Goal: Information Seeking & Learning: Understand process/instructions

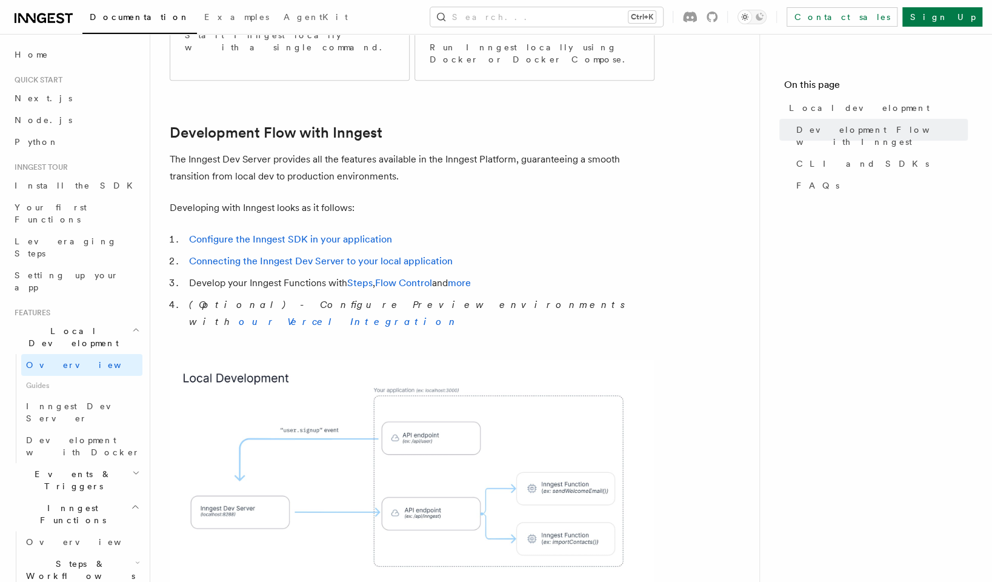
scroll to position [545, 0]
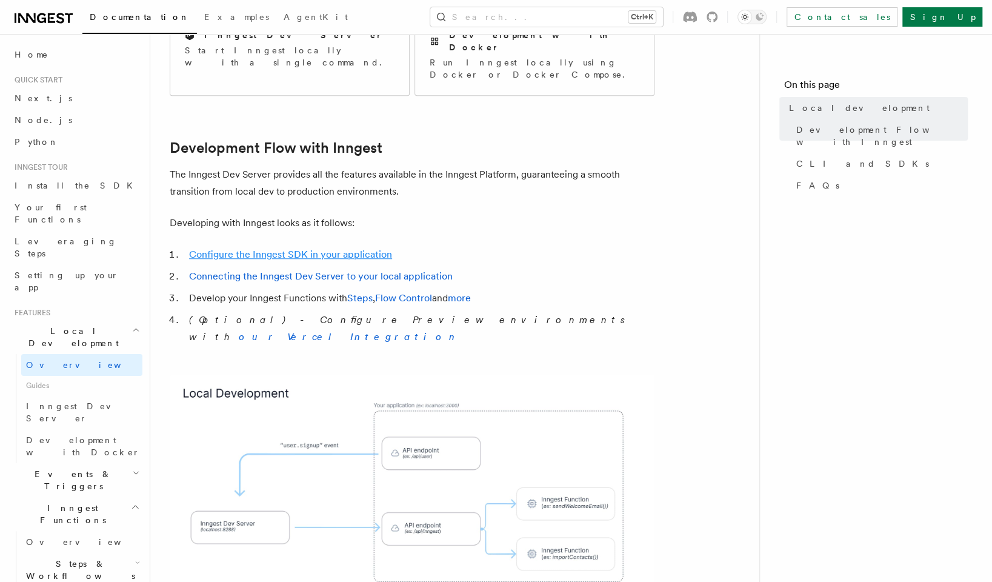
click at [332, 248] on link "Configure the Inngest SDK in your application" at bounding box center [290, 254] width 203 height 12
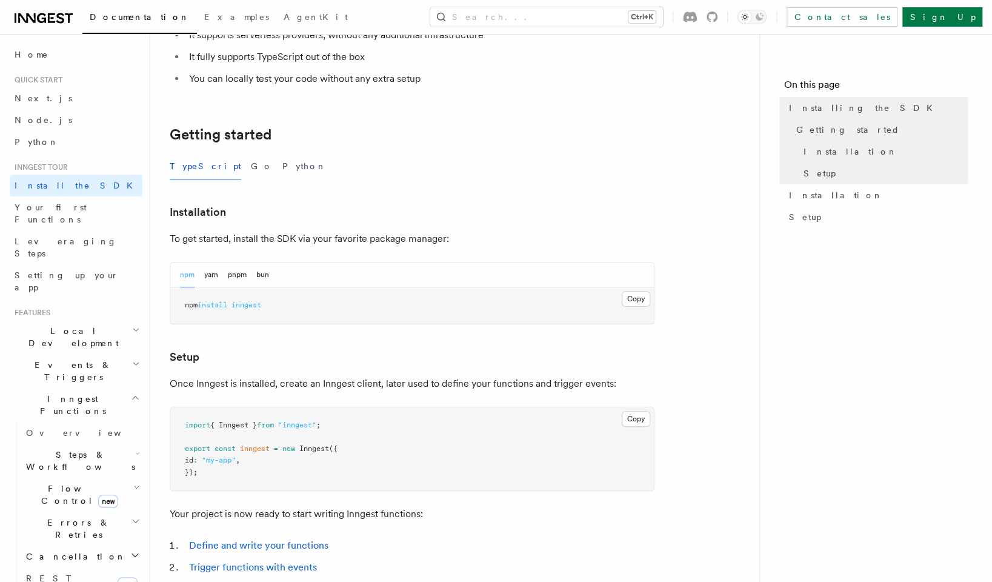
scroll to position [182, 0]
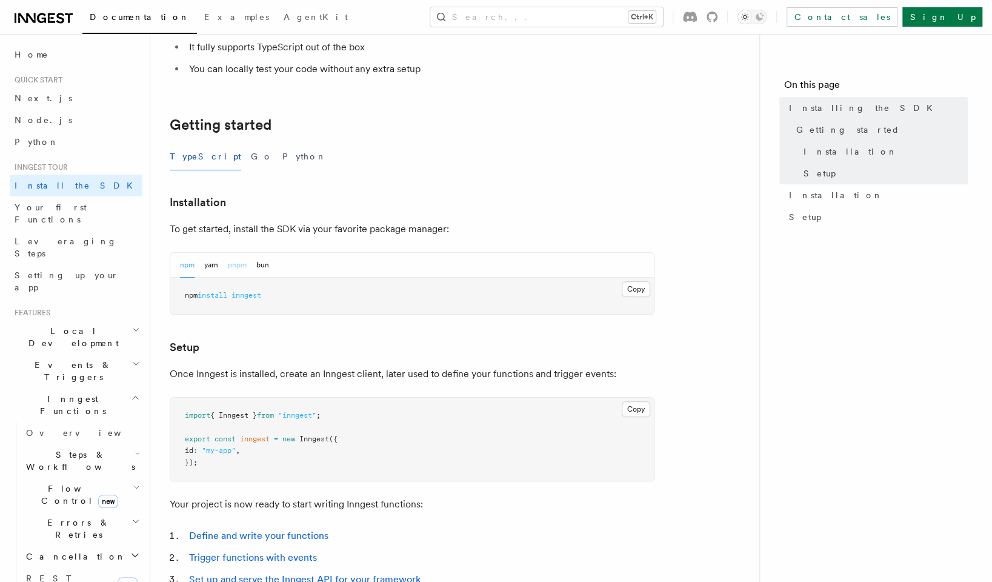
click at [246, 264] on button "pnpm" at bounding box center [237, 265] width 19 height 25
drag, startPoint x: 262, startPoint y: 295, endPoint x: 162, endPoint y: 302, distance: 100.9
click at [162, 302] on div "Inngest tour Installing the SDK The Inngest SDK allows you to write reliable, d…" at bounding box center [474, 322] width 648 height 1008
copy span "pnpm add inngest"
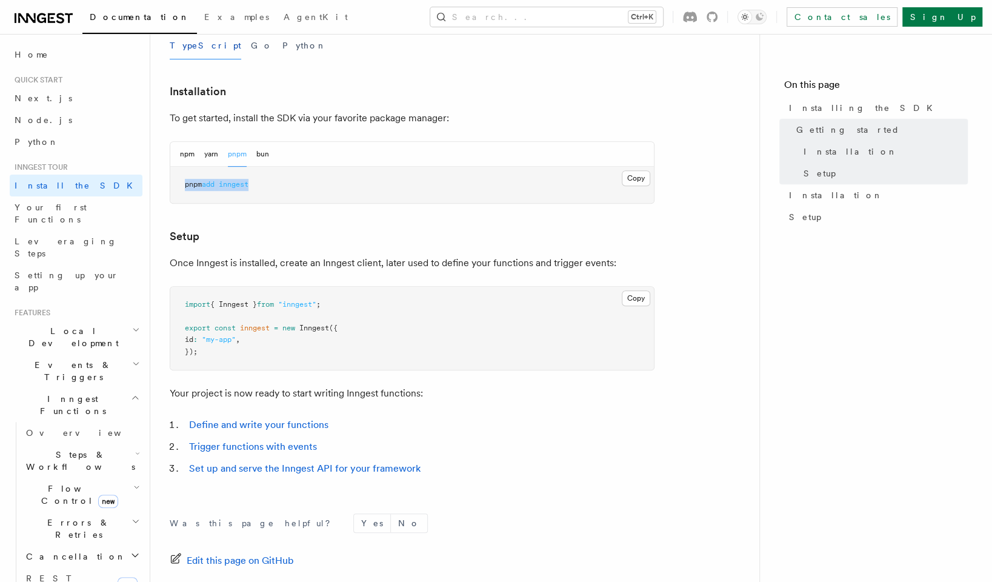
scroll to position [293, 0]
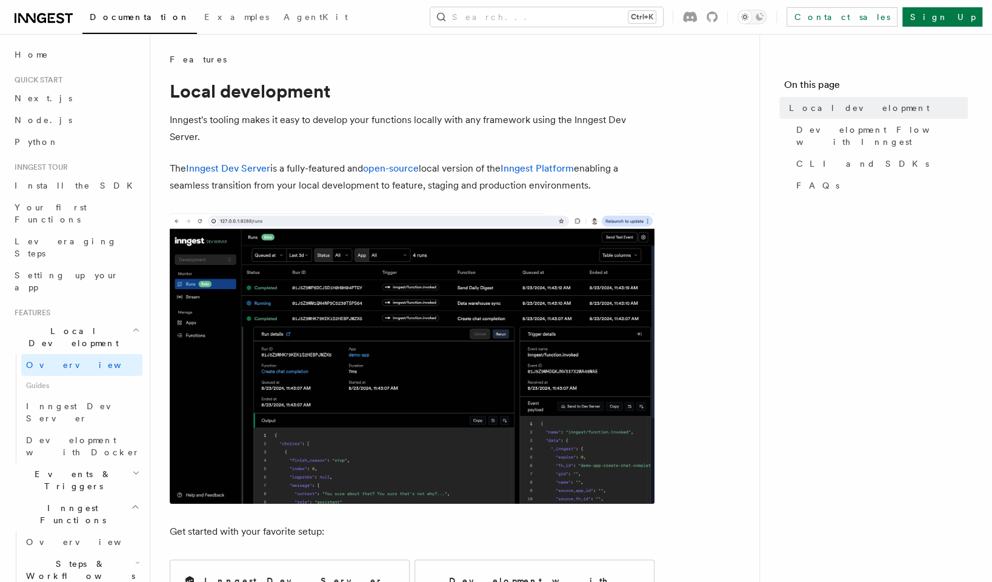
click at [249, 444] on img at bounding box center [412, 358] width 485 height 290
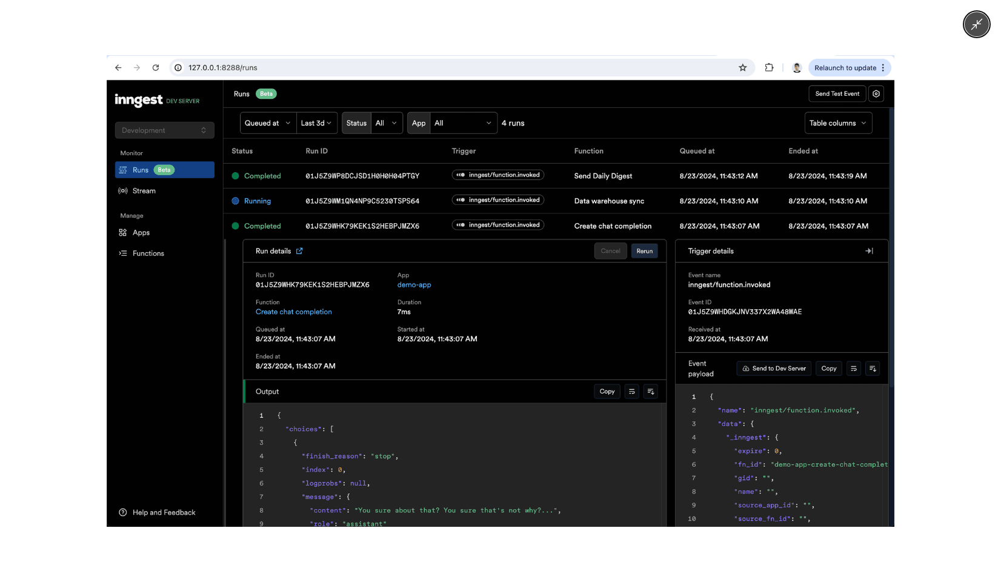
click at [249, 444] on img at bounding box center [501, 290] width 788 height 471
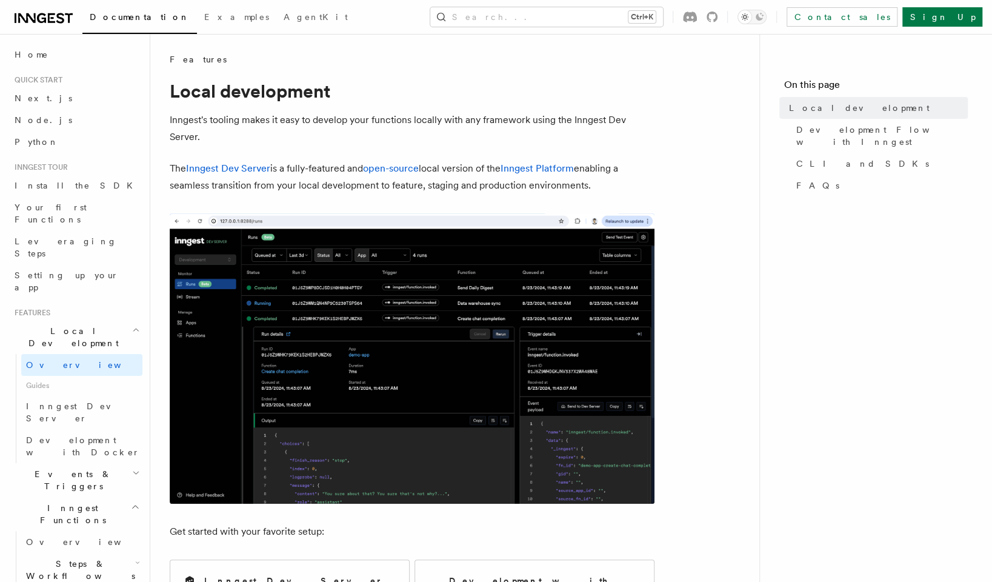
click at [255, 448] on img at bounding box center [412, 358] width 485 height 290
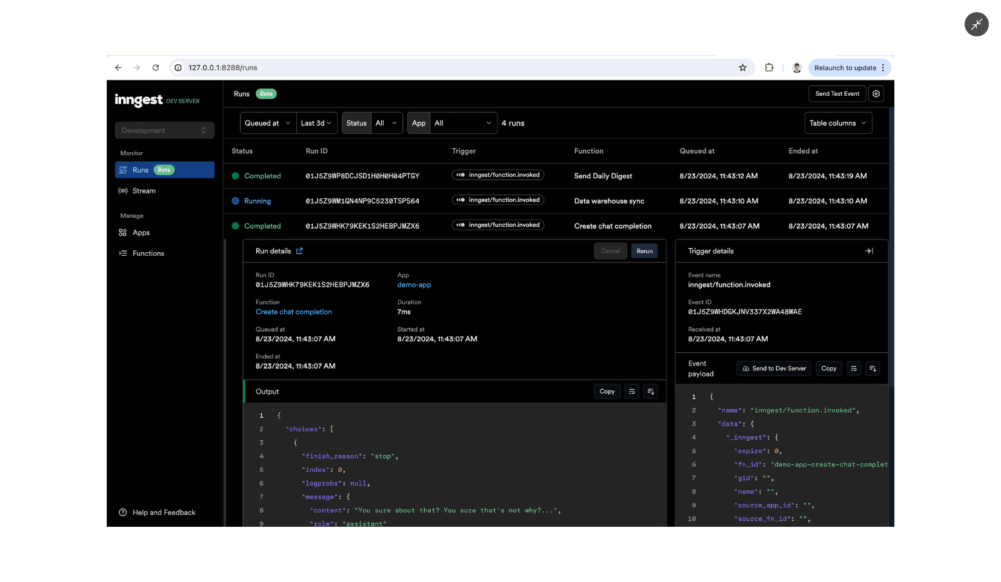
click at [128, 427] on img at bounding box center [501, 290] width 788 height 471
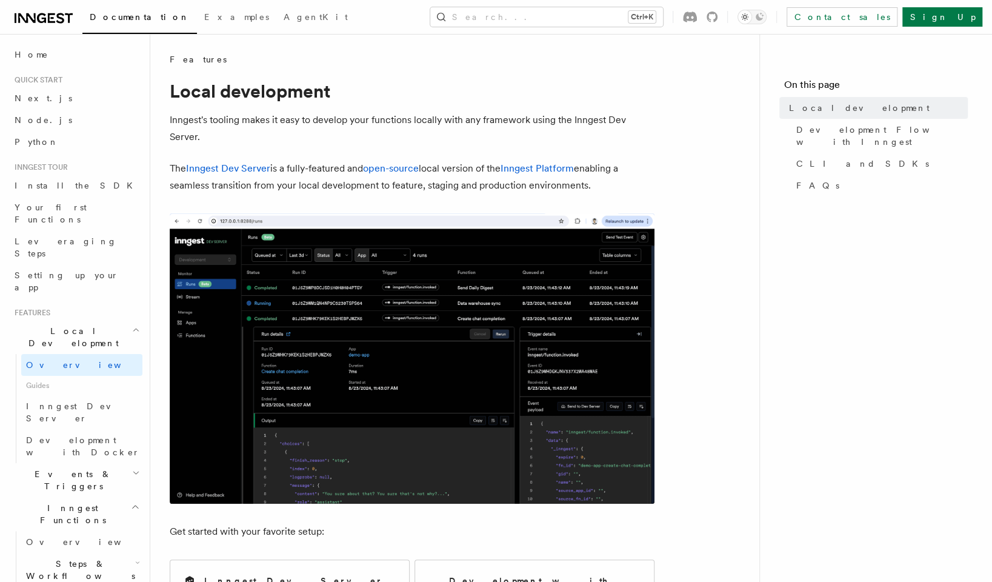
click at [79, 325] on span "Local Development" at bounding box center [71, 337] width 122 height 24
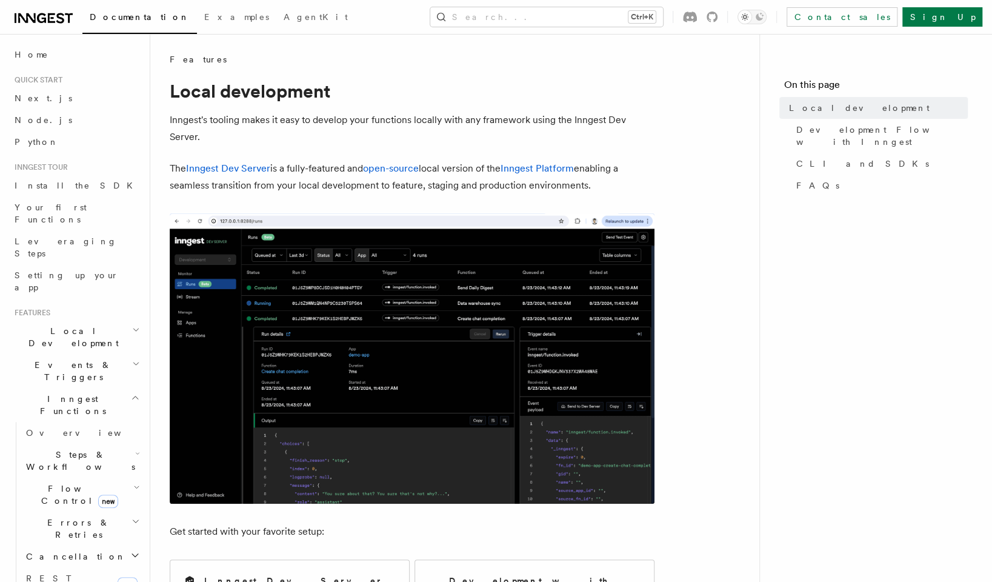
click at [79, 325] on span "Local Development" at bounding box center [71, 337] width 122 height 24
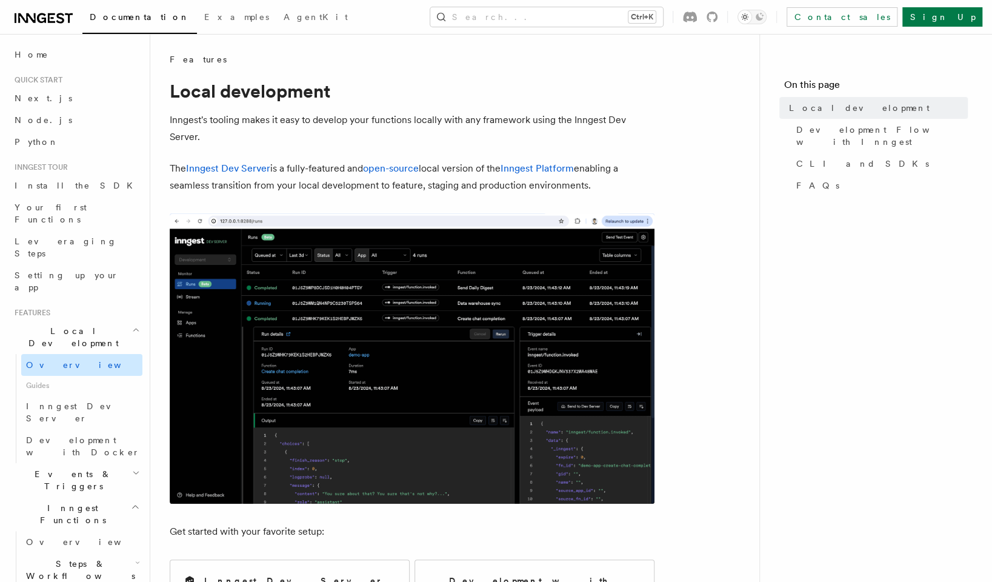
click at [73, 354] on link "Overview" at bounding box center [81, 365] width 121 height 22
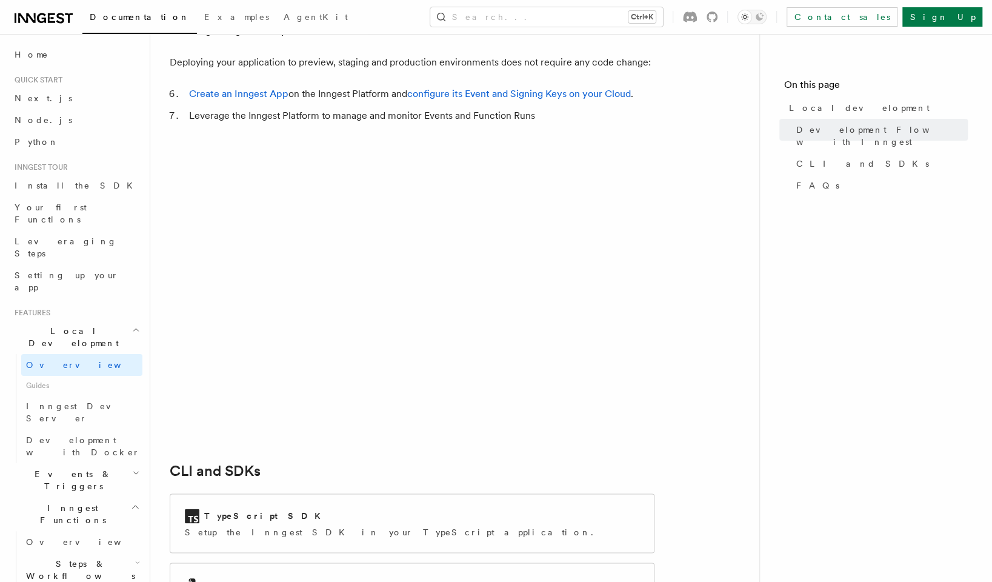
scroll to position [1212, 0]
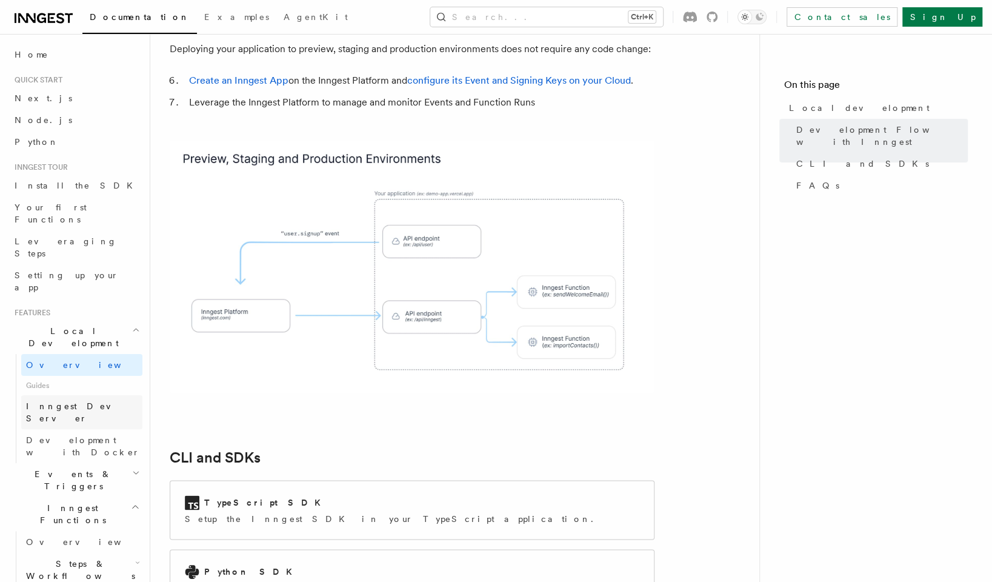
click at [97, 395] on link "Inngest Dev Server" at bounding box center [81, 412] width 121 height 34
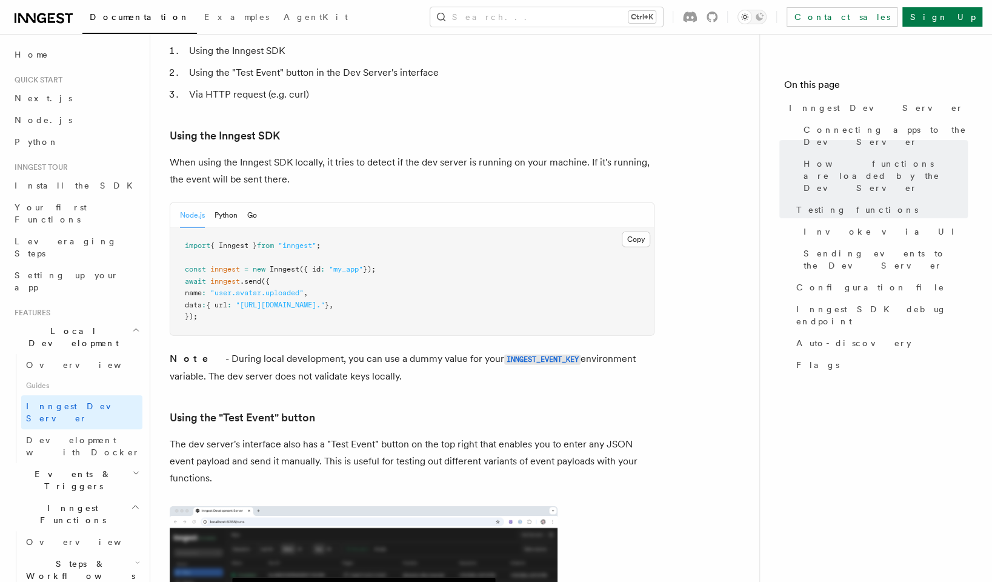
scroll to position [1939, 0]
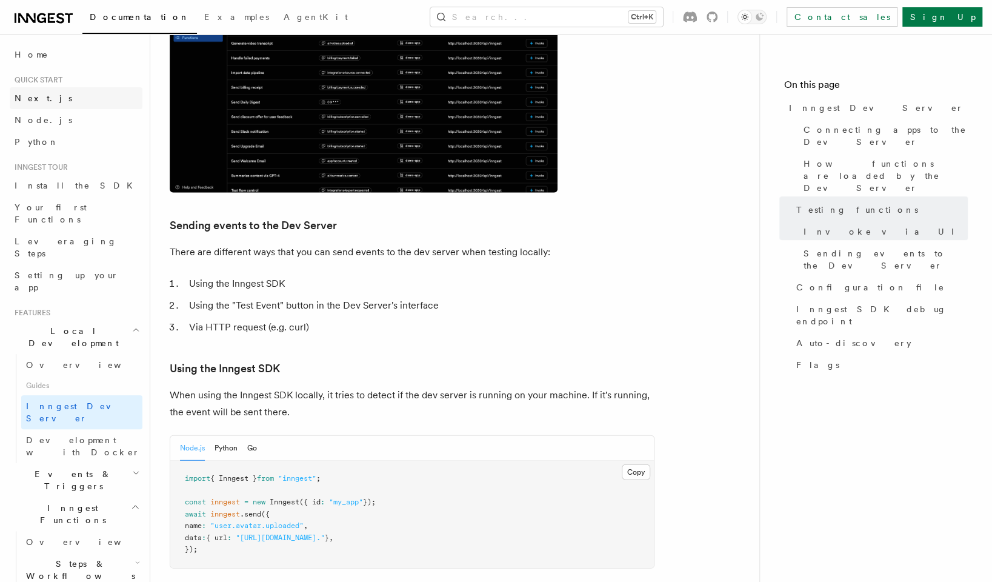
click at [52, 96] on link "Next.js" at bounding box center [76, 98] width 133 height 22
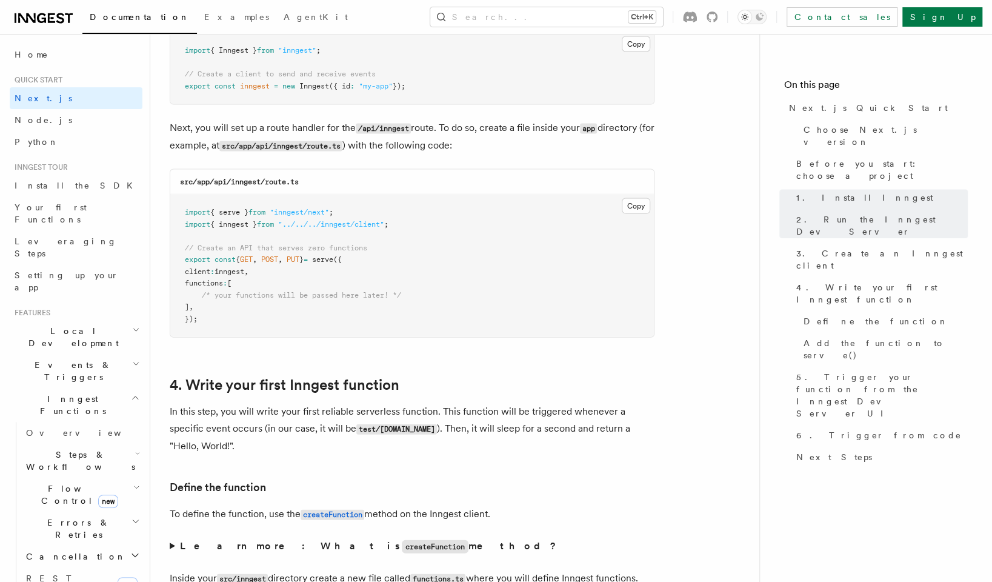
scroll to position [1636, 0]
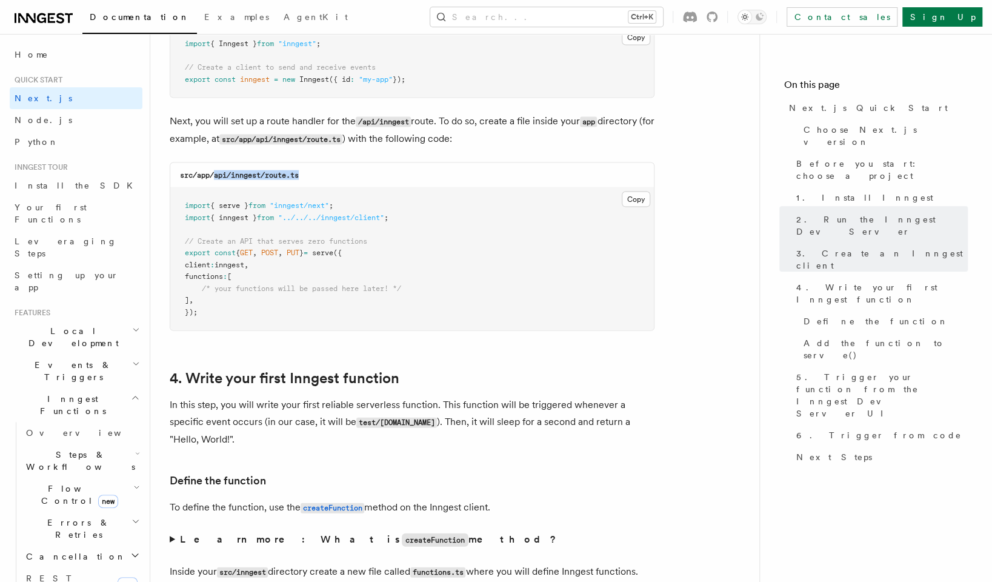
drag, startPoint x: 215, startPoint y: 173, endPoint x: 324, endPoint y: 180, distance: 109.3
click at [324, 180] on div "src/app/api/inngest/route.ts" at bounding box center [412, 175] width 484 height 25
copy code "api/inngest/route.ts"
click at [630, 195] on button "Copy Copied" at bounding box center [636, 199] width 28 height 16
